Goal: Task Accomplishment & Management: Use online tool/utility

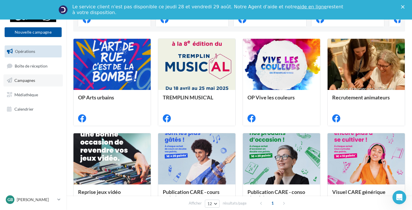
scroll to position [124, 0]
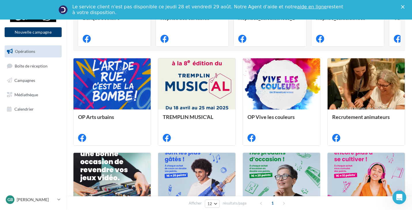
click at [35, 33] on button "Nouvelle campagne" at bounding box center [33, 32] width 57 height 10
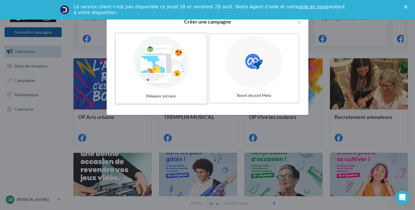
click at [161, 81] on div at bounding box center [161, 62] width 86 height 53
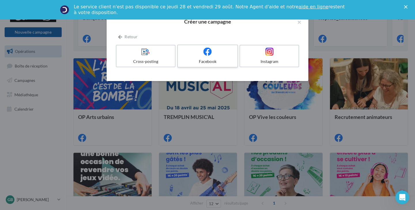
click at [210, 58] on label "Facebook" at bounding box center [207, 56] width 61 height 23
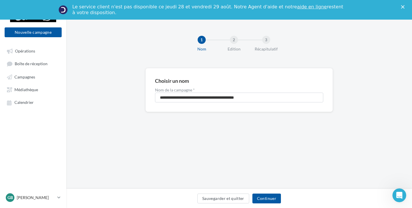
click at [186, 104] on div "**********" at bounding box center [238, 90] width 187 height 44
click at [185, 100] on input "**********" at bounding box center [239, 97] width 168 height 10
click at [185, 99] on input "**********" at bounding box center [239, 97] width 168 height 10
type input "**********"
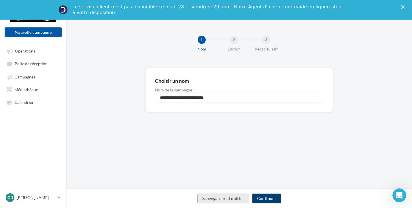
click at [259, 194] on button "Continuer" at bounding box center [266, 198] width 29 height 10
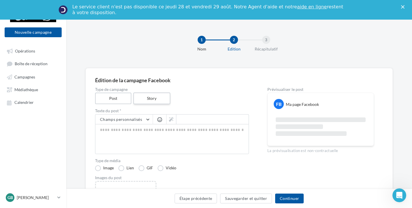
click at [154, 98] on label "Story" at bounding box center [151, 98] width 37 height 12
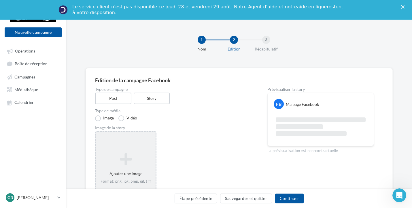
click at [129, 151] on div "Ajouter une image Format: png, jpg, bmp, gif, tiff" at bounding box center [126, 168] width 60 height 37
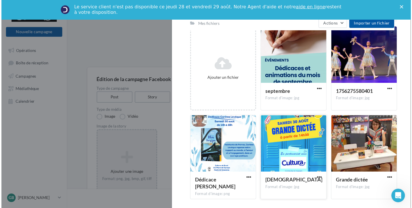
scroll to position [79, 0]
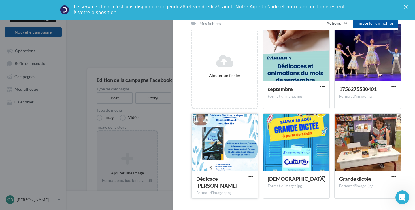
click at [233, 167] on div at bounding box center [224, 143] width 66 height 58
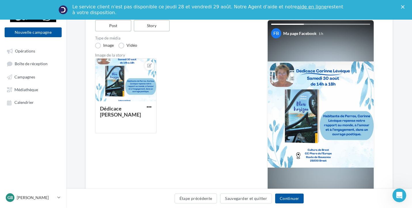
scroll to position [86, 0]
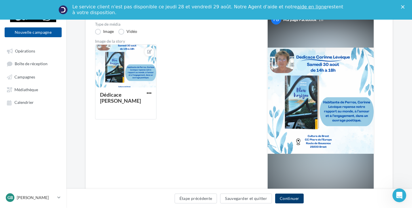
click at [300, 198] on button "Continuer" at bounding box center [289, 198] width 29 height 10
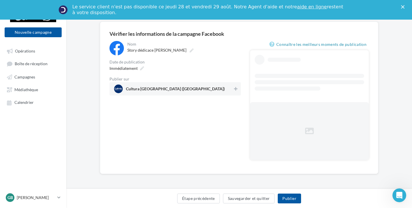
click at [229, 88] on span "Cultura Brest (Brest)" at bounding box center [173, 88] width 119 height 9
click at [295, 198] on button "Publier" at bounding box center [289, 198] width 23 height 10
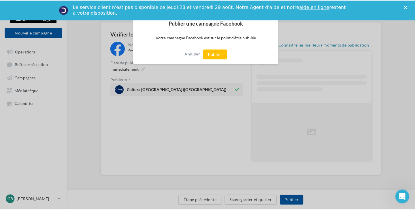
scroll to position [43, 0]
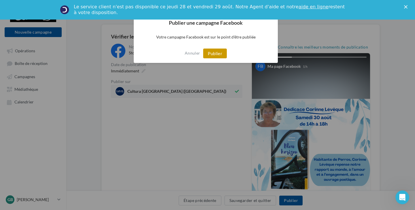
click at [217, 50] on button "Publier" at bounding box center [215, 54] width 24 height 10
click at [213, 55] on div at bounding box center [215, 54] width 6 height 6
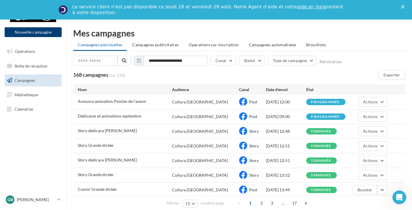
click at [48, 31] on button "Nouvelle campagne" at bounding box center [33, 32] width 57 height 10
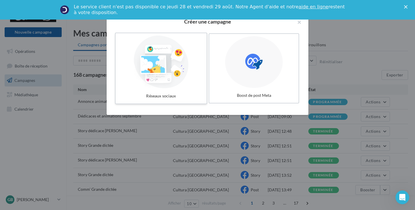
click at [181, 87] on div at bounding box center [161, 62] width 86 height 53
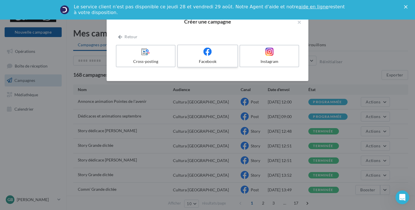
click at [215, 58] on label "Facebook" at bounding box center [207, 56] width 61 height 23
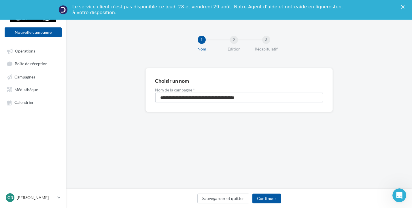
click at [212, 95] on input "**********" at bounding box center [239, 97] width 168 height 10
type input "**********"
click at [269, 200] on button "Continuer" at bounding box center [266, 198] width 29 height 10
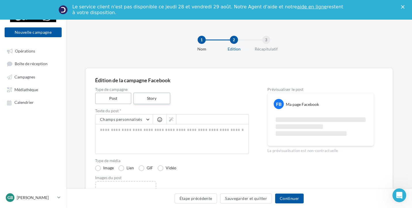
click at [141, 98] on label "Story" at bounding box center [151, 98] width 37 height 12
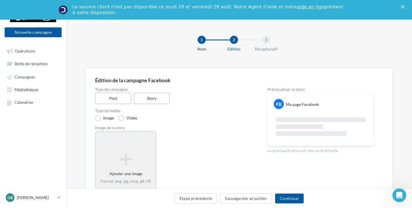
click at [114, 168] on div "Ajouter une image Format: png, jpg, bmp, gif, tiff" at bounding box center [126, 168] width 60 height 37
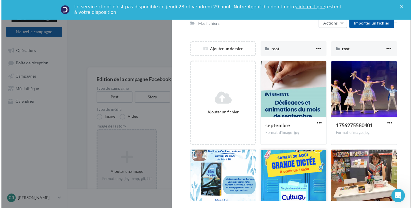
scroll to position [79, 0]
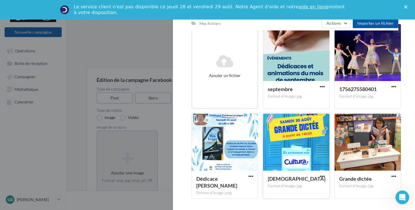
click at [291, 156] on div at bounding box center [296, 143] width 66 height 58
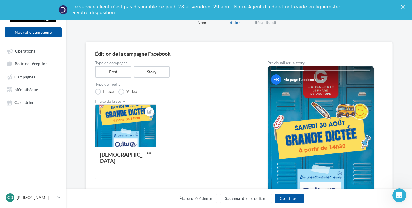
scroll to position [58, 0]
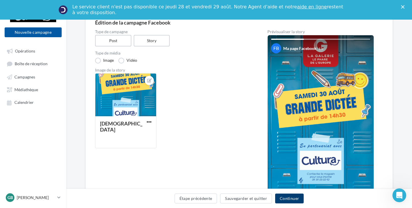
click at [293, 199] on button "Continuer" at bounding box center [289, 198] width 29 height 10
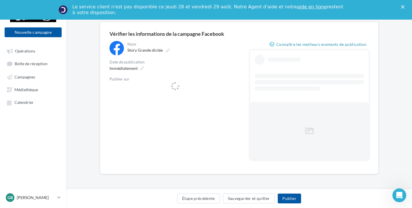
scroll to position [46, 0]
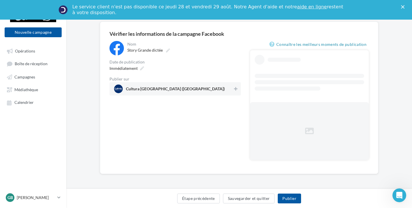
click at [228, 89] on span "Cultura Brest (Brest)" at bounding box center [173, 88] width 119 height 9
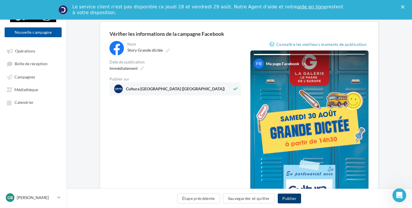
click at [291, 200] on button "Publier" at bounding box center [289, 198] width 23 height 10
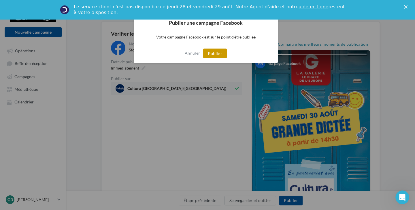
click at [216, 52] on button "Publier" at bounding box center [215, 54] width 24 height 10
